Goal: Task Accomplishment & Management: Manage account settings

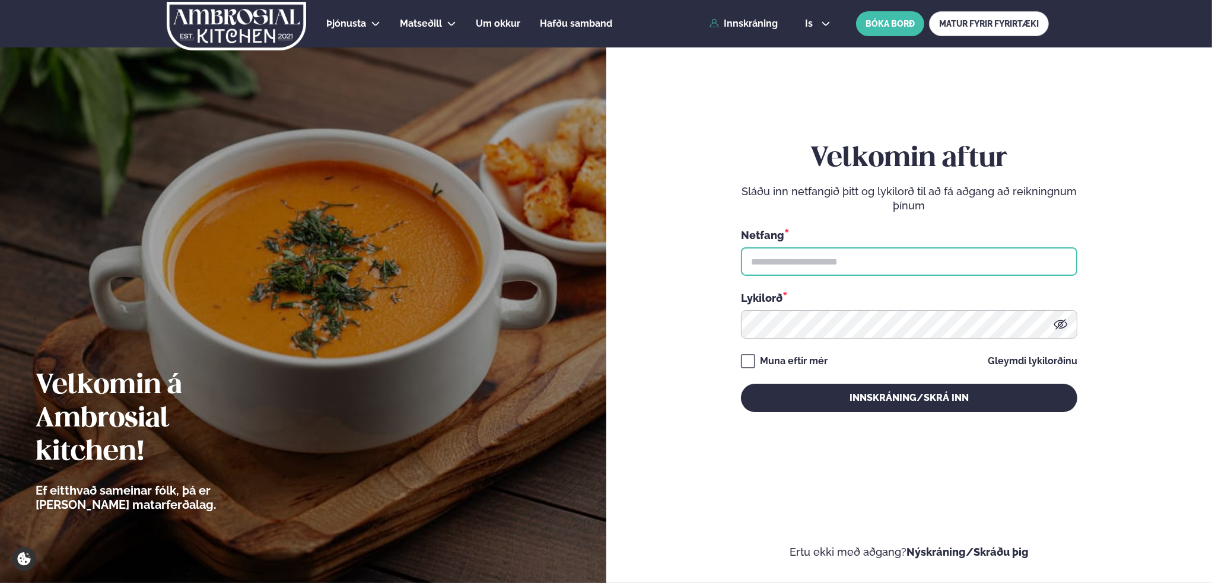
click at [798, 260] on input "text" at bounding box center [909, 261] width 336 height 28
type input "**********"
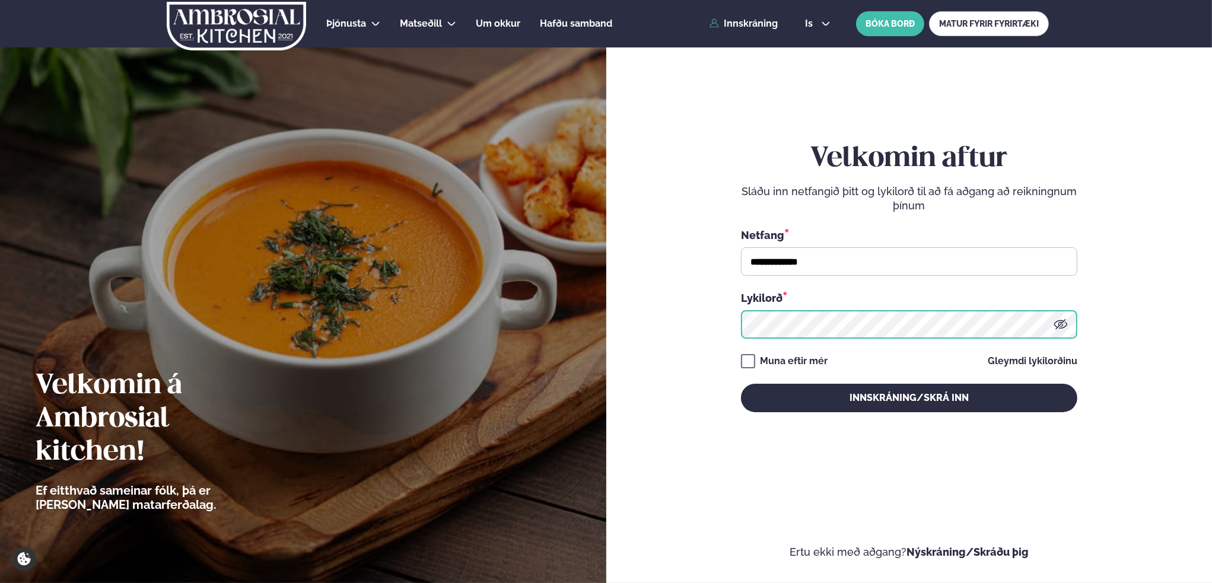
click at [741, 384] on button "Innskráning/Skrá inn" at bounding box center [909, 398] width 336 height 28
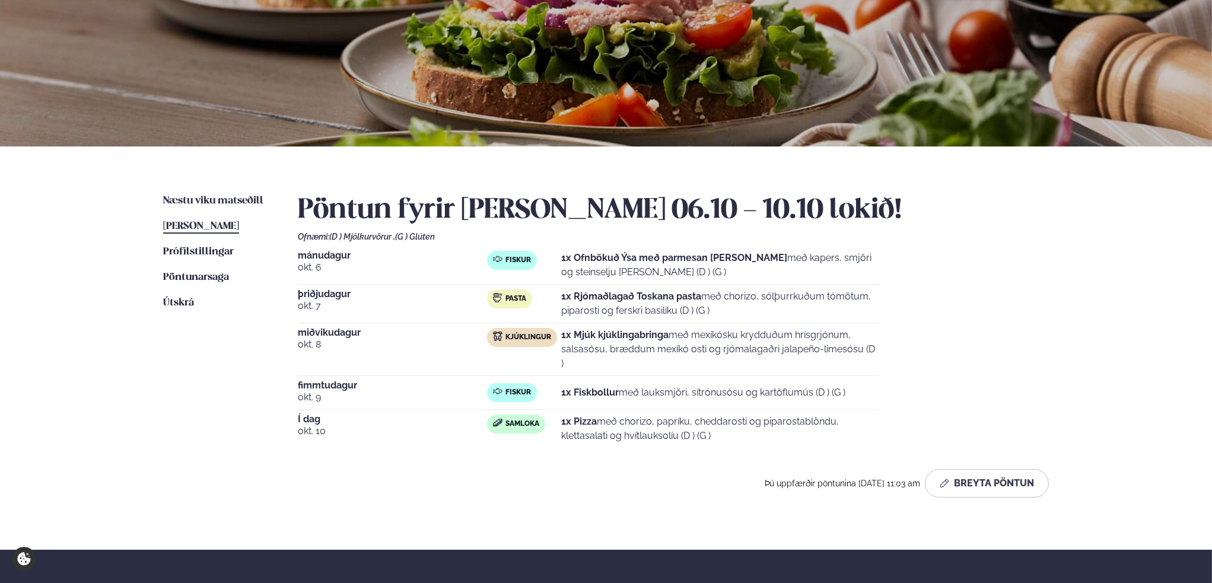
scroll to position [119, 0]
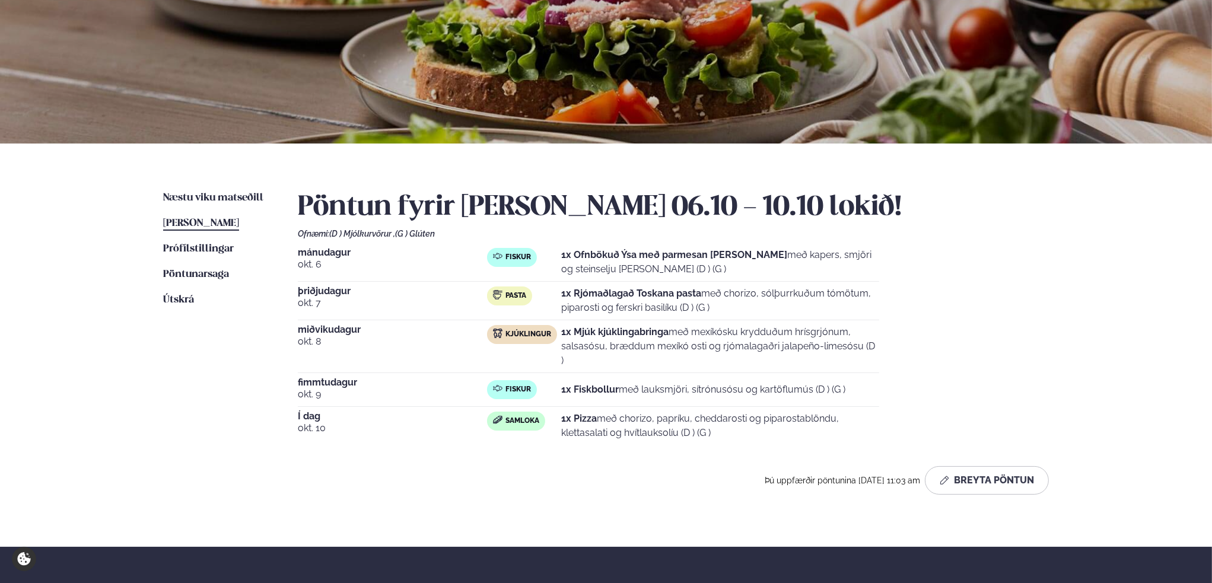
click at [513, 416] on span "Samloka" at bounding box center [522, 420] width 34 height 9
click at [1009, 468] on button "Breyta Pöntun" at bounding box center [987, 480] width 124 height 28
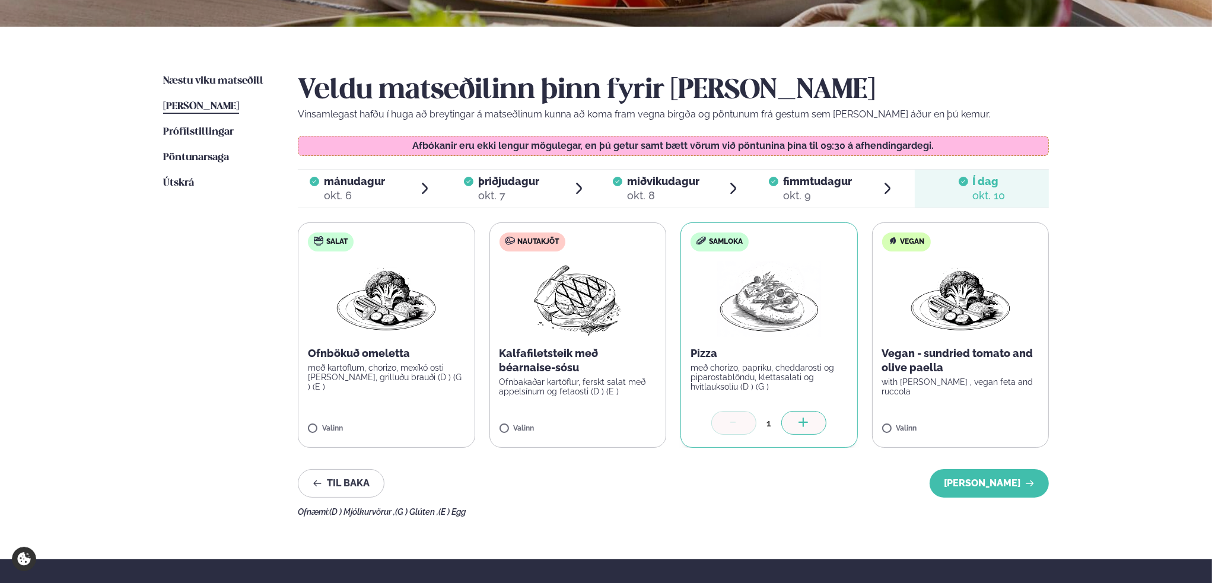
scroll to position [237, 0]
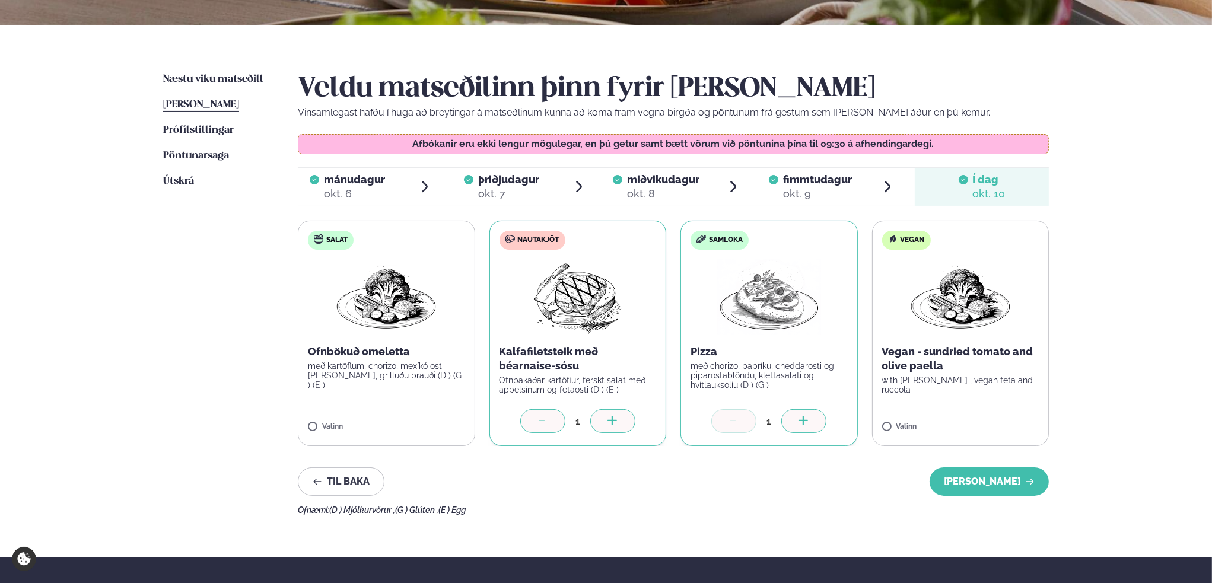
click at [732, 424] on icon at bounding box center [734, 422] width 12 height 12
click at [540, 420] on icon at bounding box center [541, 420] width 5 height 1
click at [1129, 379] on div "Þjónusta Hádegismatur fyrir fyrirtæki Fyrirtækja veitingar Einkapartý Matseðill…" at bounding box center [606, 283] width 1212 height 1040
click at [992, 476] on button "[PERSON_NAME]" at bounding box center [988, 481] width 119 height 28
